Goal: Task Accomplishment & Management: Manage account settings

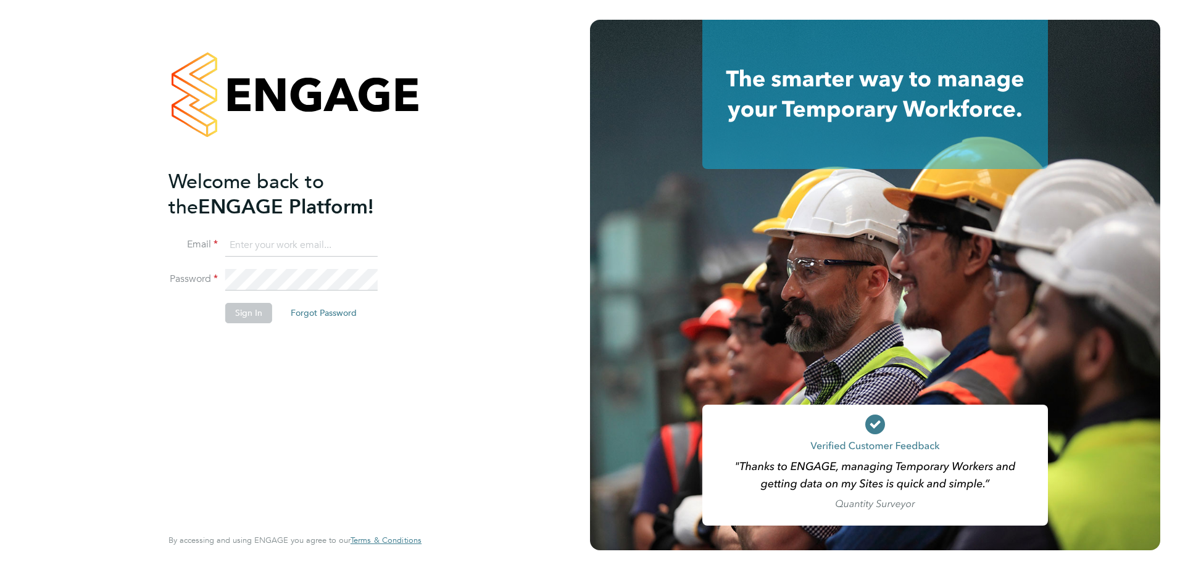
type input "kevin.shannon@vistry.co.uk"
click at [249, 323] on li "Sign In Forgot Password" at bounding box center [288, 319] width 241 height 32
click at [249, 313] on button "Sign In" at bounding box center [248, 313] width 47 height 20
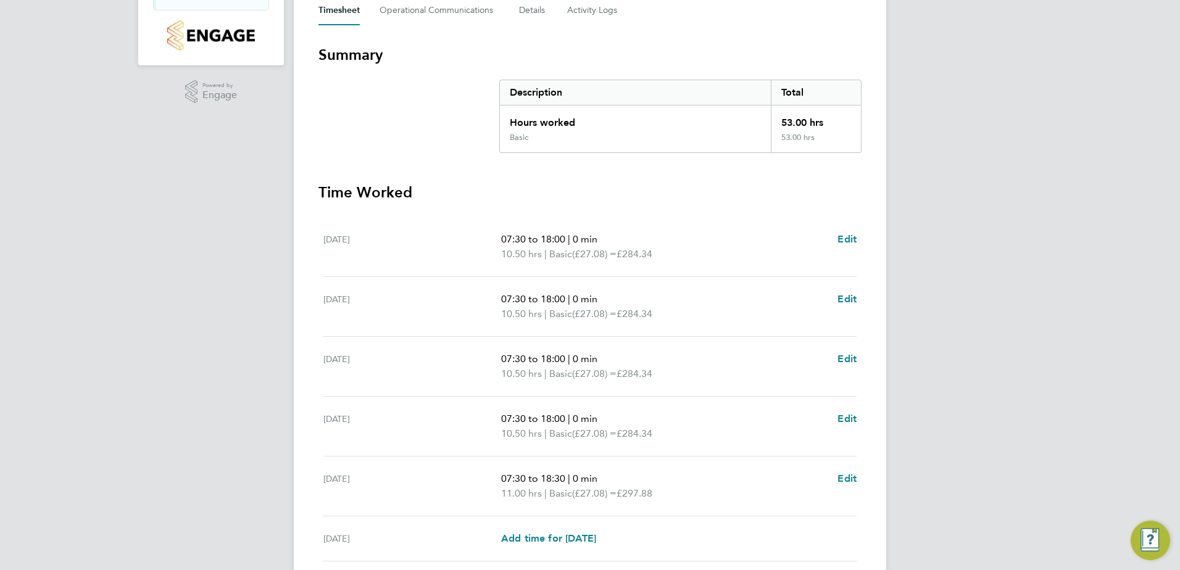
scroll to position [331, 0]
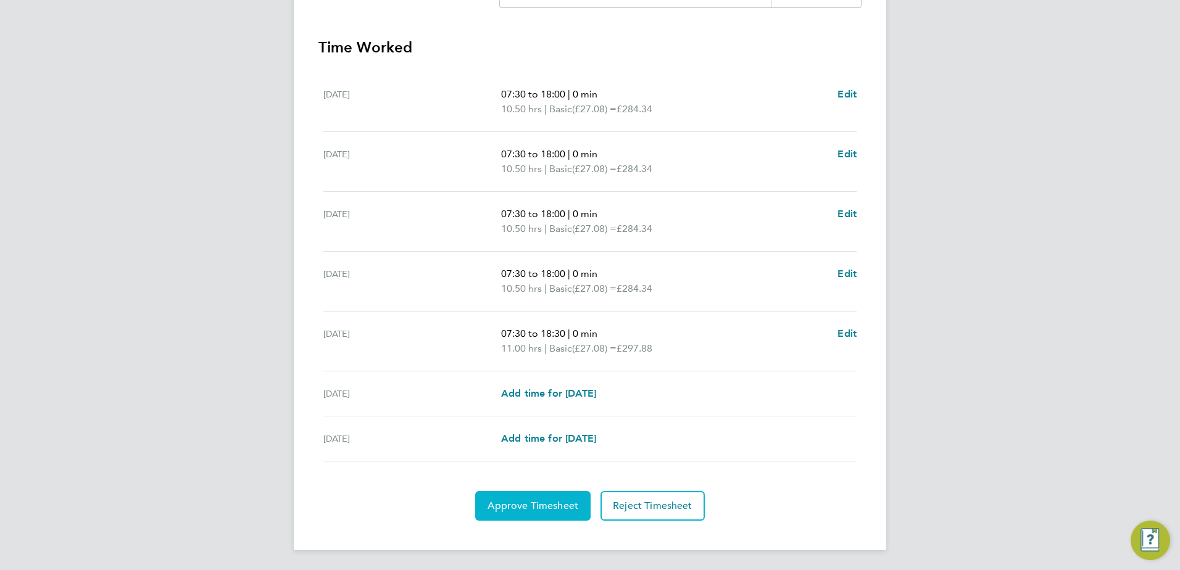
click at [529, 495] on button "Approve Timesheet" at bounding box center [532, 506] width 115 height 30
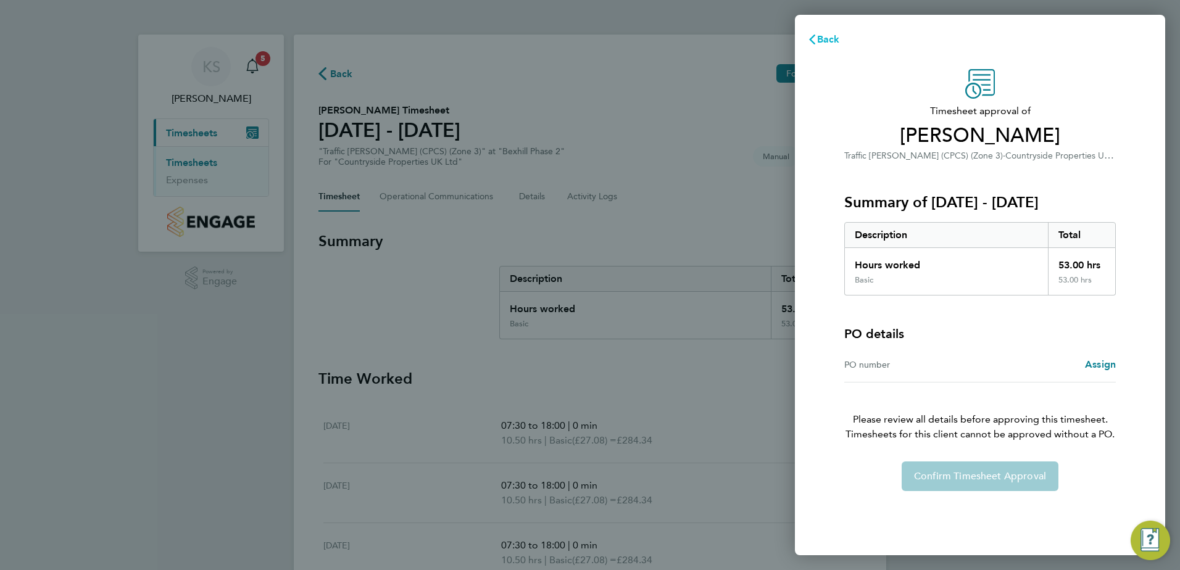
click at [818, 43] on span "Back" at bounding box center [828, 39] width 23 height 12
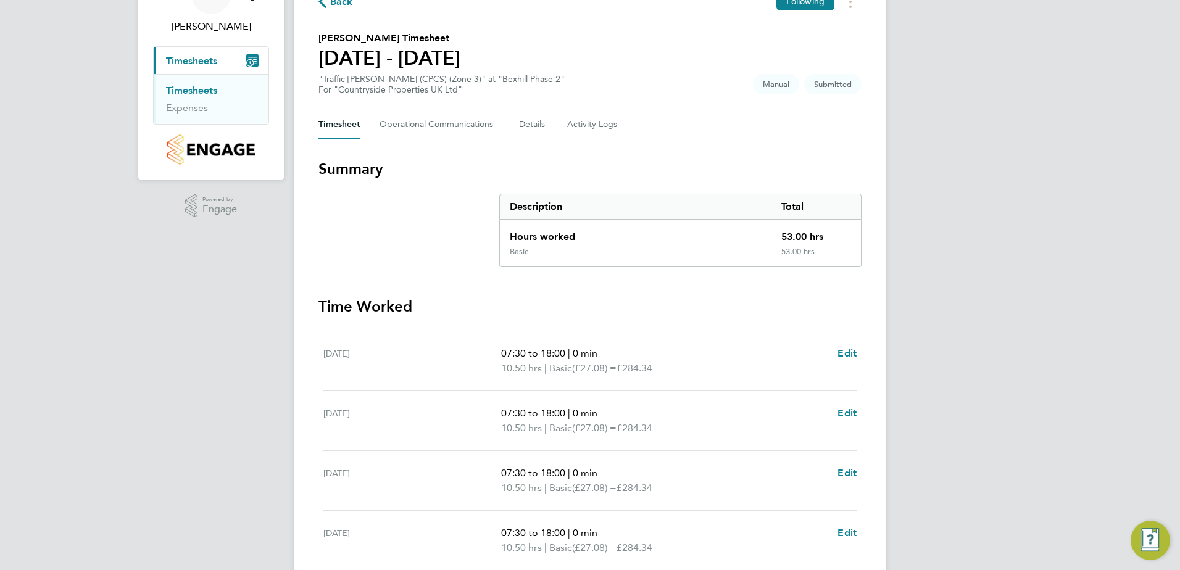
scroll to position [331, 0]
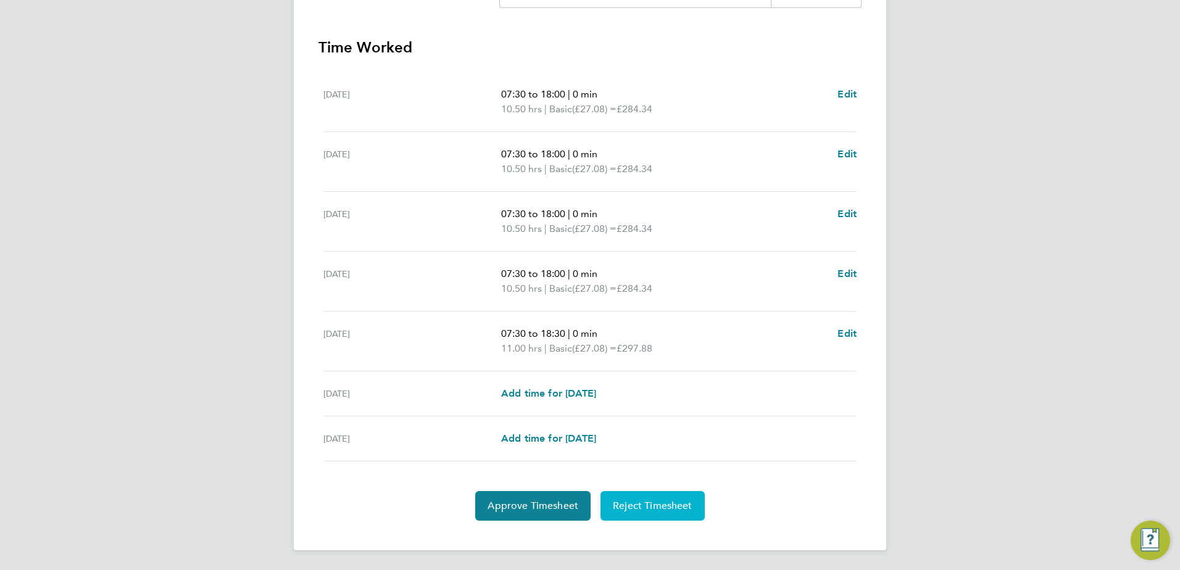
click at [641, 508] on span "Reject Timesheet" at bounding box center [653, 506] width 80 height 12
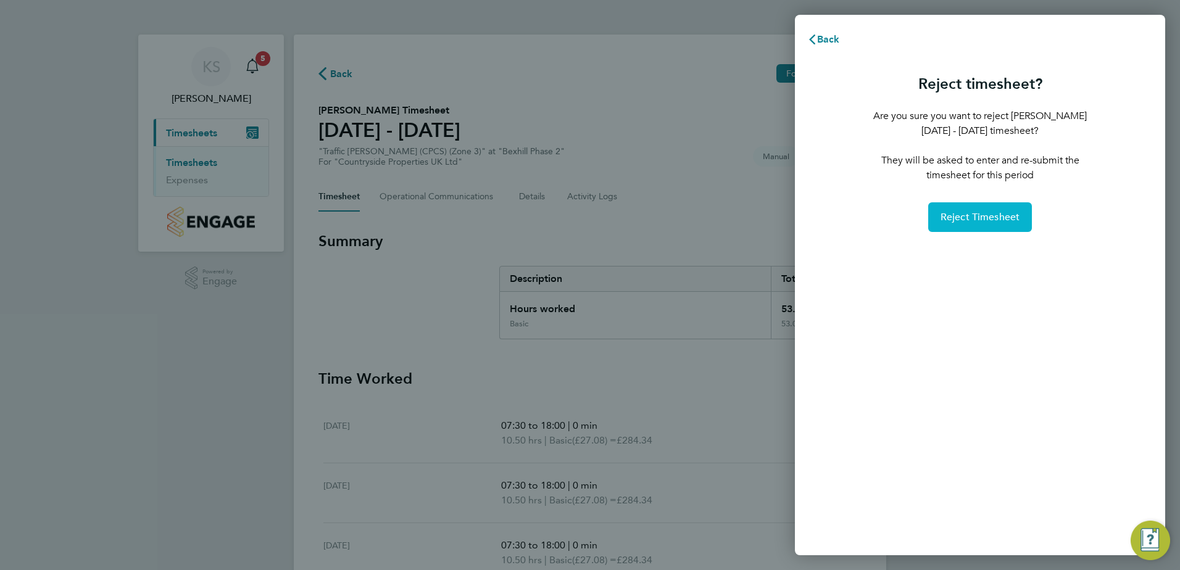
click at [974, 220] on span "Reject Timesheet" at bounding box center [980, 217] width 80 height 12
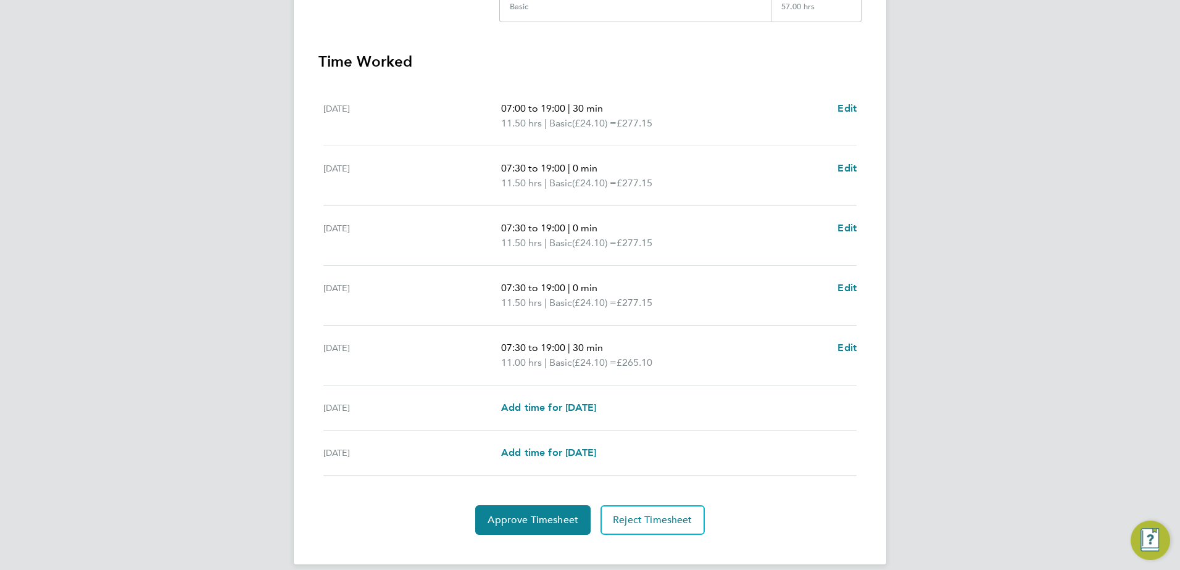
scroll to position [331, 0]
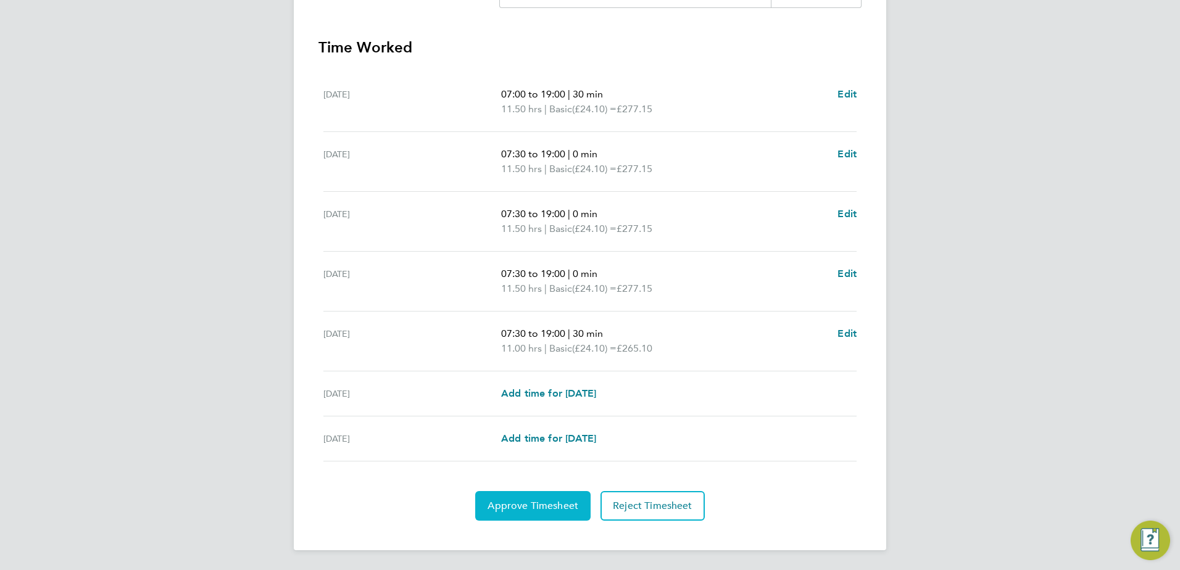
click at [523, 506] on span "Approve Timesheet" at bounding box center [532, 506] width 91 height 12
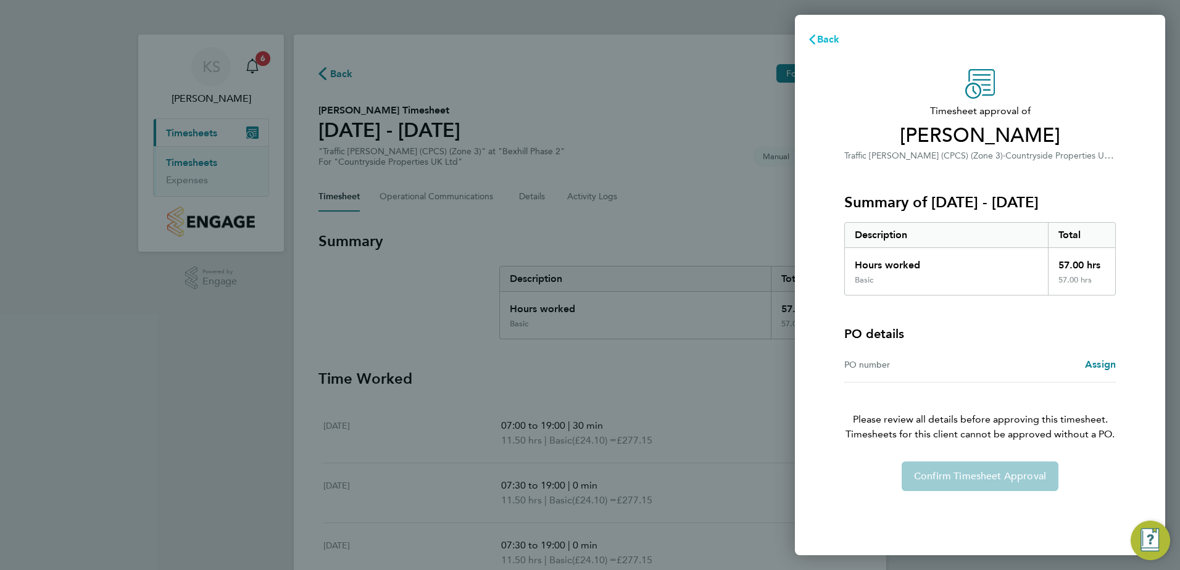
click at [826, 41] on span "Back" at bounding box center [828, 39] width 23 height 12
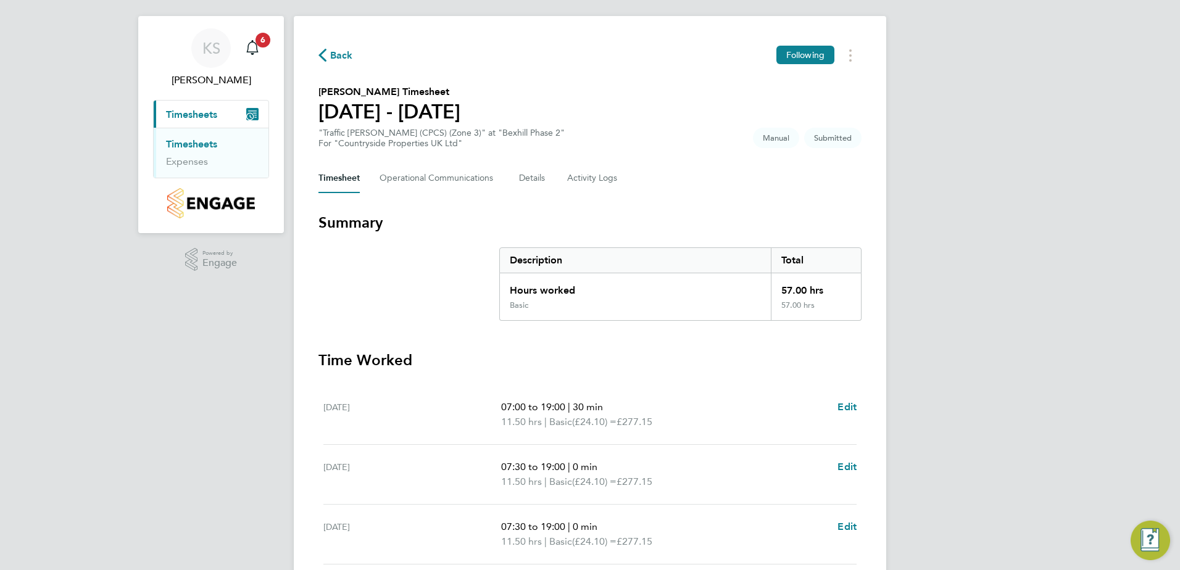
scroll to position [331, 0]
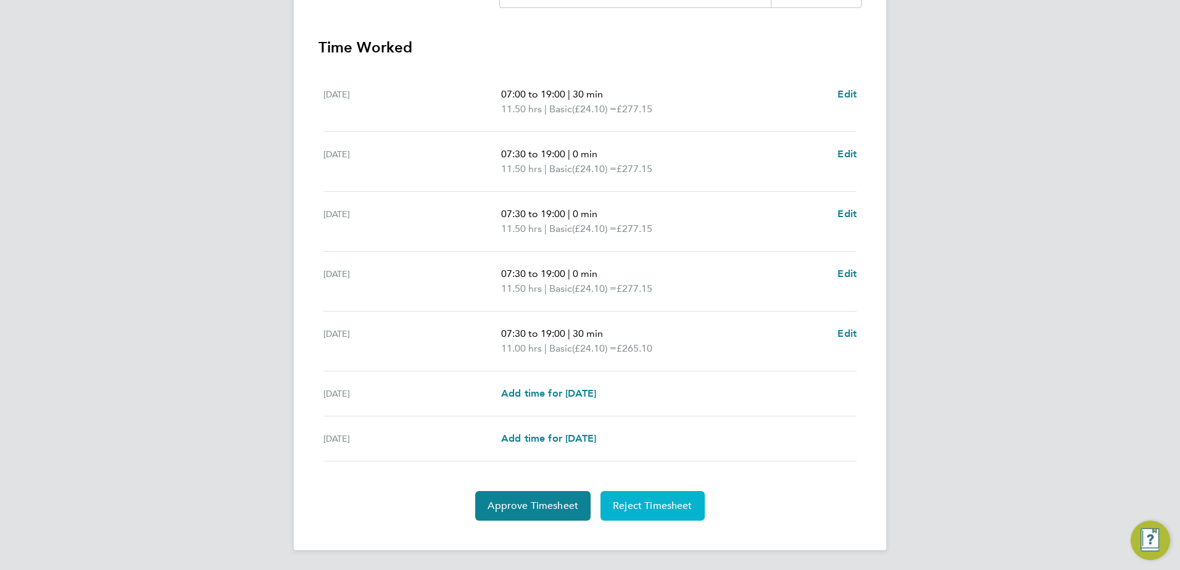
click at [649, 509] on span "Reject Timesheet" at bounding box center [653, 506] width 80 height 12
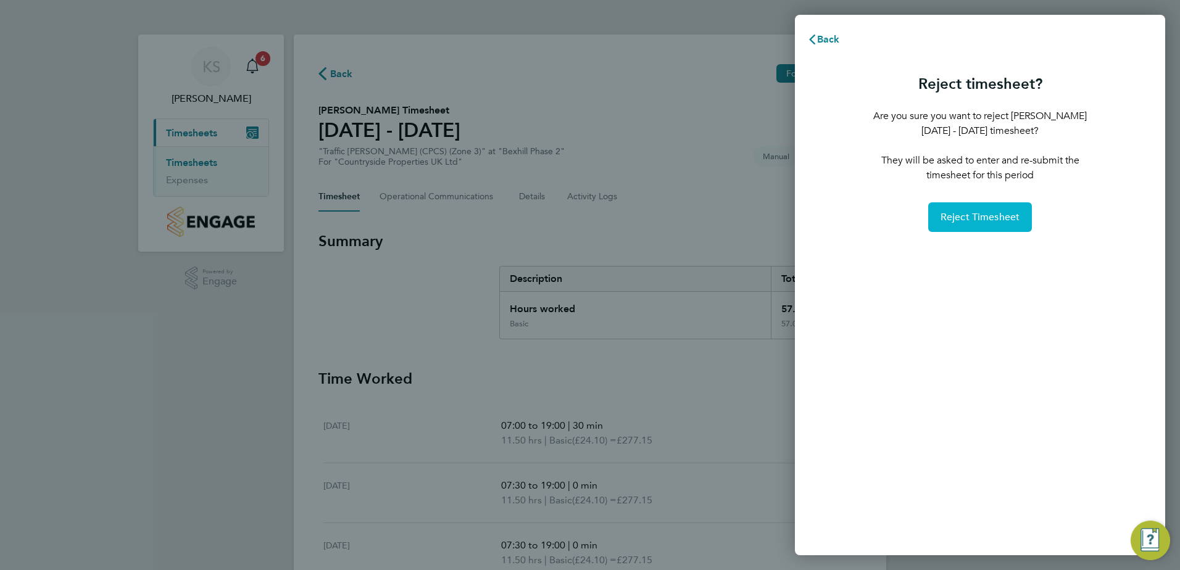
click at [974, 217] on span "Reject Timesheet" at bounding box center [980, 217] width 80 height 12
